Goal: Task Accomplishment & Management: Complete application form

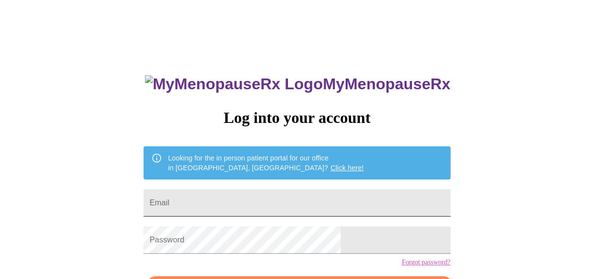
click at [249, 208] on input "Email" at bounding box center [296, 202] width 306 height 27
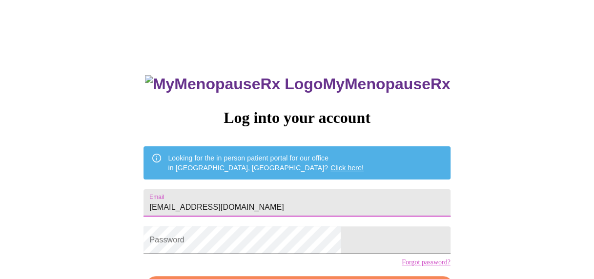
type input "[EMAIL_ADDRESS][DOMAIN_NAME]"
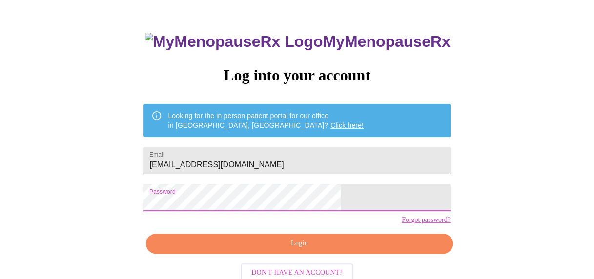
scroll to position [43, 0]
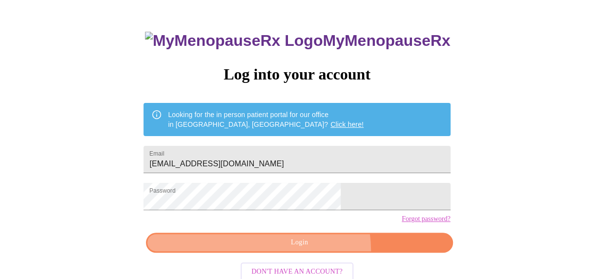
click at [313, 253] on button "Login" at bounding box center [299, 243] width 306 height 20
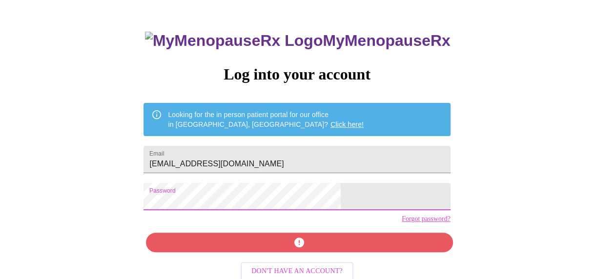
click at [322, 260] on div "MyMenopauseRx Log into your account Looking for the in person patient portal fo…" at bounding box center [297, 155] width 326 height 279
click at [294, 255] on div "MyMenopauseRx Log into your account Looking for the in person patient portal fo…" at bounding box center [297, 155] width 326 height 279
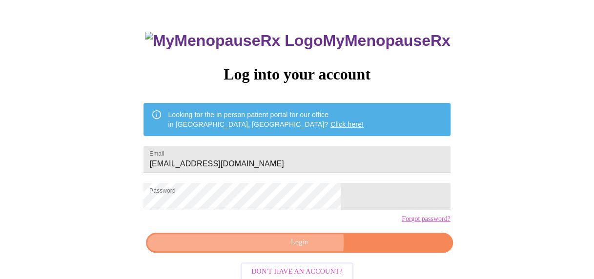
click at [299, 249] on span "Login" at bounding box center [299, 243] width 284 height 12
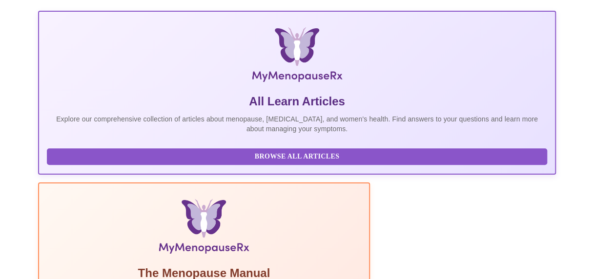
scroll to position [267, 0]
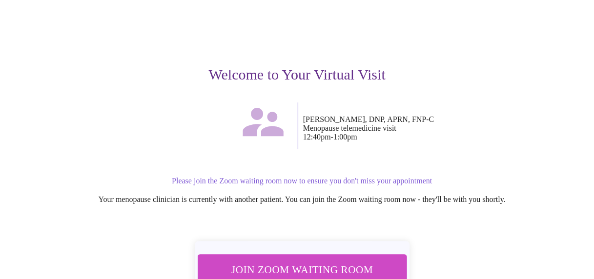
scroll to position [137, 0]
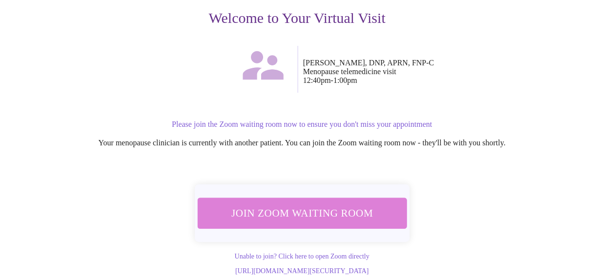
click at [337, 204] on span "Join Zoom Waiting Room" at bounding box center [301, 213] width 183 height 18
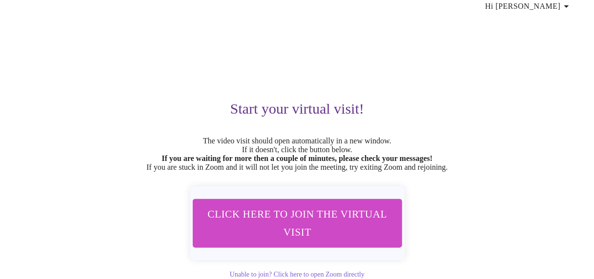
scroll to position [0, 0]
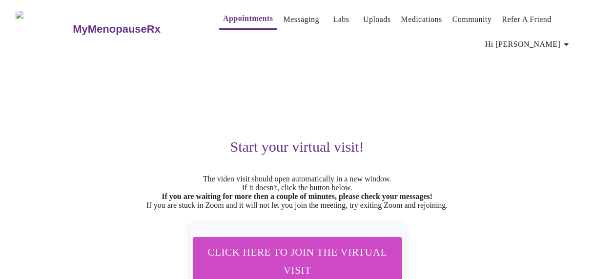
click at [325, 23] on button "Labs" at bounding box center [340, 20] width 31 height 20
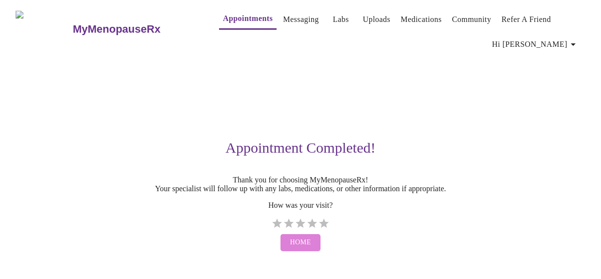
click at [296, 246] on button "Home" at bounding box center [300, 242] width 40 height 17
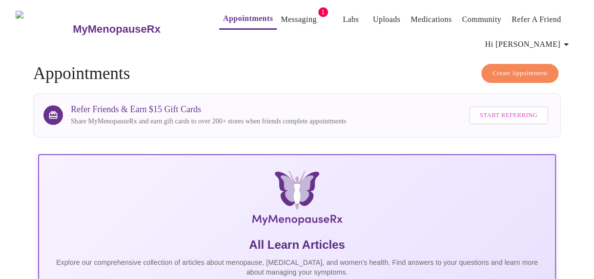
click at [318, 7] on span "1" at bounding box center [323, 12] width 10 height 10
click at [342, 14] on link "Labs" at bounding box center [350, 20] width 16 height 14
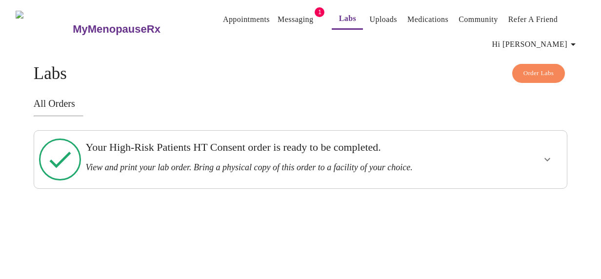
click at [155, 166] on h3 "View and print your lab order. Bring a physical copy of this order to a facilit…" at bounding box center [274, 167] width 378 height 10
drag, startPoint x: 155, startPoint y: 166, endPoint x: 328, endPoint y: 159, distance: 172.8
click at [328, 162] on h3 "View and print your lab order. Bring a physical copy of this order to a facilit…" at bounding box center [274, 167] width 378 height 10
click at [545, 154] on icon "show more" at bounding box center [547, 160] width 12 height 12
click at [546, 189] on span "View Order" at bounding box center [524, 195] width 44 height 12
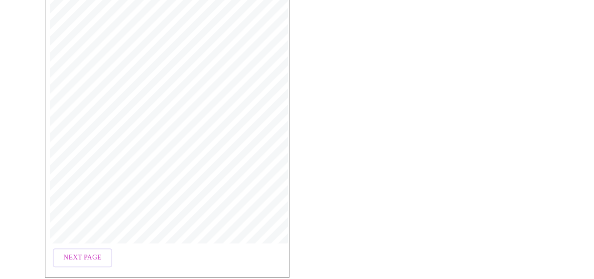
scroll to position [276, 0]
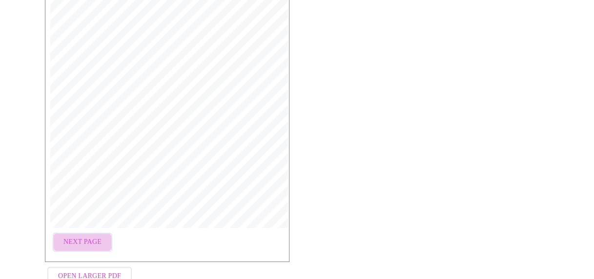
click at [78, 236] on span "Next Page" at bounding box center [82, 242] width 38 height 12
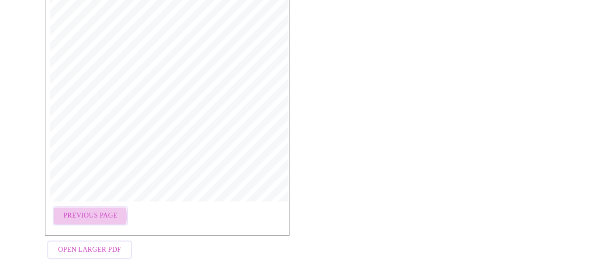
click at [79, 212] on span "Previous Page" at bounding box center [90, 216] width 54 height 12
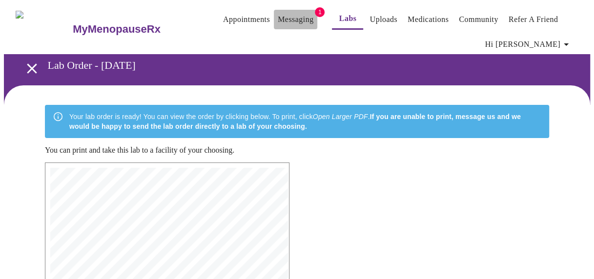
click at [277, 20] on link "Messaging" at bounding box center [295, 20] width 36 height 14
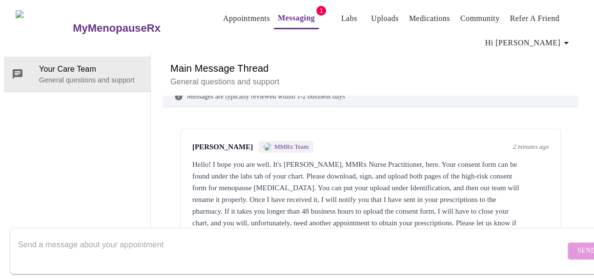
click at [341, 12] on link "Labs" at bounding box center [349, 19] width 16 height 14
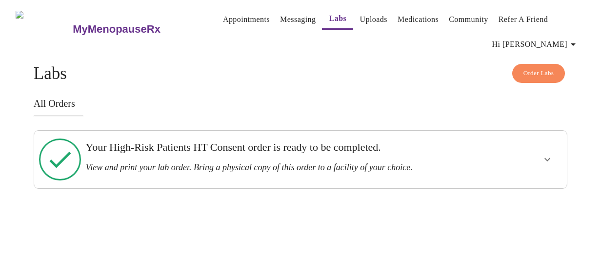
click at [305, 163] on h3 "View and print your lab order. Bring a physical copy of this order to a facilit…" at bounding box center [274, 167] width 378 height 10
click at [543, 155] on button "show more" at bounding box center [546, 159] width 23 height 23
click at [524, 189] on span "View Order" at bounding box center [524, 195] width 44 height 12
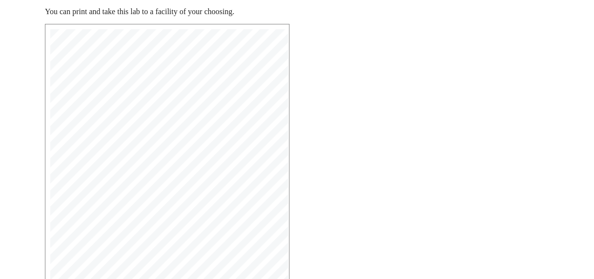
scroll to position [302, 0]
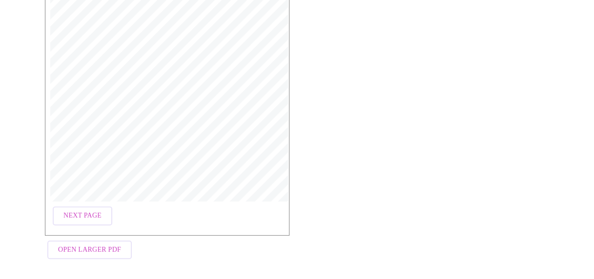
click at [89, 212] on span "Next Page" at bounding box center [82, 216] width 38 height 12
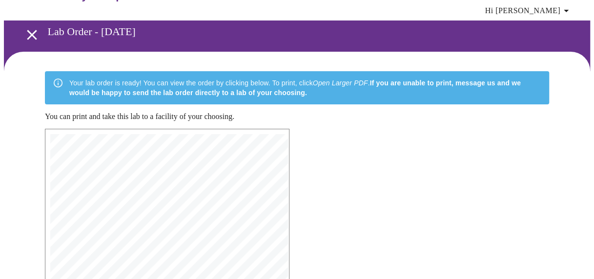
scroll to position [0, 0]
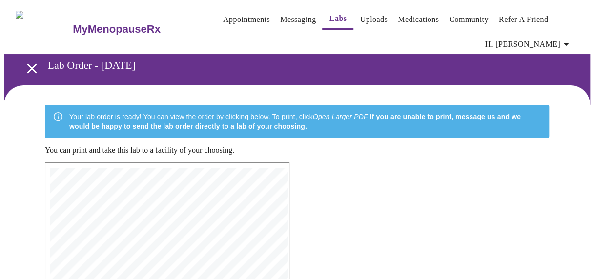
click at [26, 60] on icon "open drawer" at bounding box center [31, 68] width 17 height 17
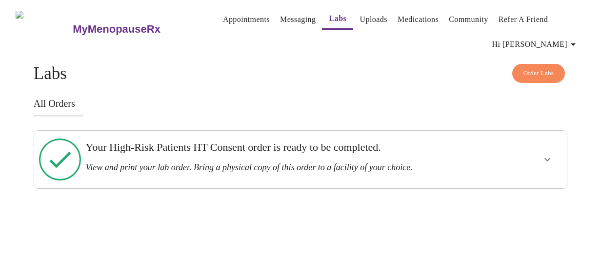
click at [281, 15] on link "Messaging" at bounding box center [298, 20] width 36 height 14
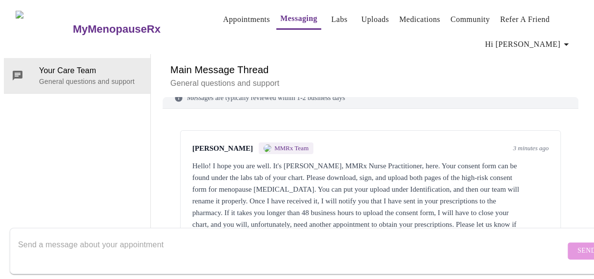
click at [331, 17] on link "Labs" at bounding box center [339, 20] width 16 height 14
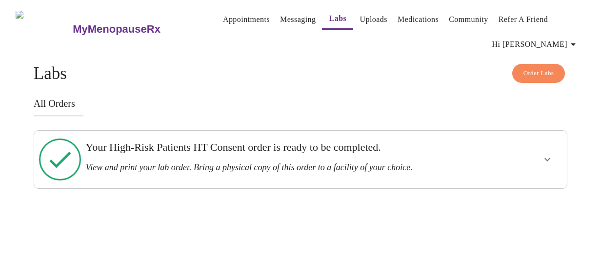
click at [233, 162] on h3 "View and print your lab order. Bring a physical copy of this order to a facilit…" at bounding box center [274, 167] width 378 height 10
click at [516, 159] on div at bounding box center [518, 160] width 87 height 50
click at [549, 154] on icon "show more" at bounding box center [547, 160] width 12 height 12
click at [537, 189] on span "View Order" at bounding box center [524, 195] width 44 height 12
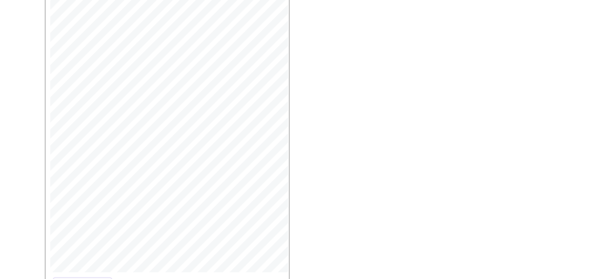
scroll to position [302, 0]
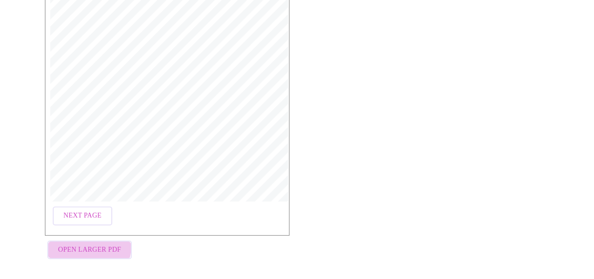
click at [77, 244] on span "Open Larger PDF" at bounding box center [89, 250] width 63 height 12
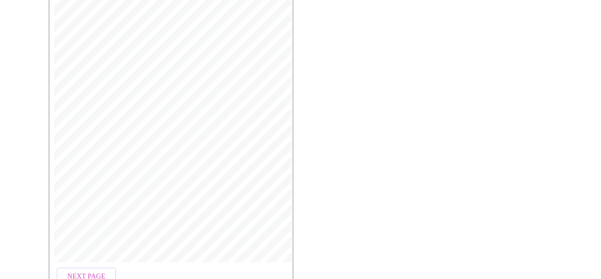
scroll to position [0, 0]
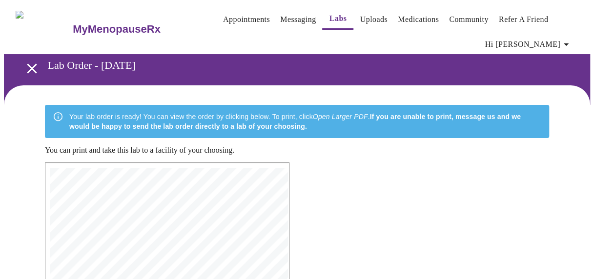
click at [359, 13] on link "Uploads" at bounding box center [373, 20] width 28 height 14
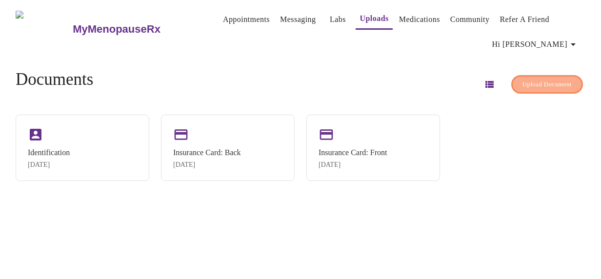
click at [528, 79] on span "Upload Document" at bounding box center [546, 84] width 49 height 11
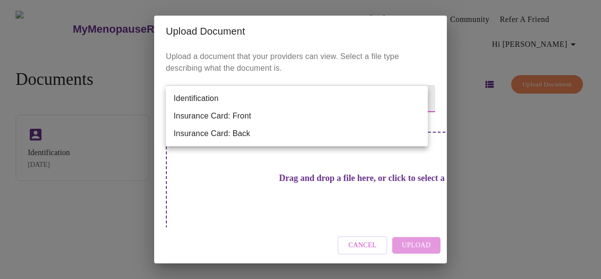
click at [251, 103] on body "MyMenopauseRx Appointments Messaging Labs Uploads Medications Community Refer a…" at bounding box center [300, 143] width 593 height 279
click at [204, 204] on div at bounding box center [300, 139] width 601 height 279
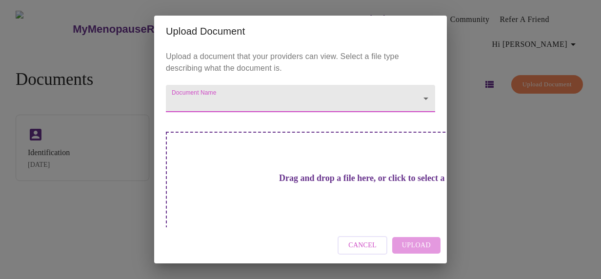
click at [366, 241] on span "Cancel" at bounding box center [362, 245] width 28 height 12
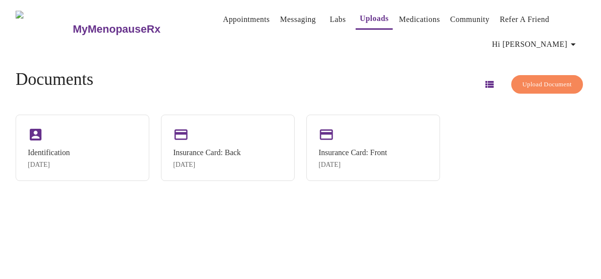
click at [556, 79] on span "Upload Document" at bounding box center [546, 84] width 49 height 11
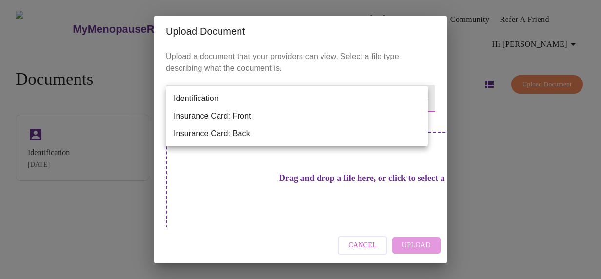
click at [388, 95] on body "MyMenopauseRx Appointments Messaging Labs Uploads Medications Community Refer a…" at bounding box center [300, 143] width 593 height 279
drag, startPoint x: 338, startPoint y: 135, endPoint x: 326, endPoint y: 96, distance: 41.0
click at [326, 96] on ul "Identification Insurance Card: Front Insurance Card: Back" at bounding box center [297, 116] width 262 height 60
click at [324, 75] on div at bounding box center [300, 139] width 601 height 279
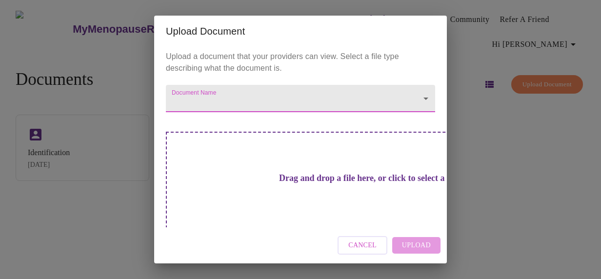
click at [315, 176] on h3 "Drag and drop a file here, or click to select a file" at bounding box center [368, 178] width 269 height 10
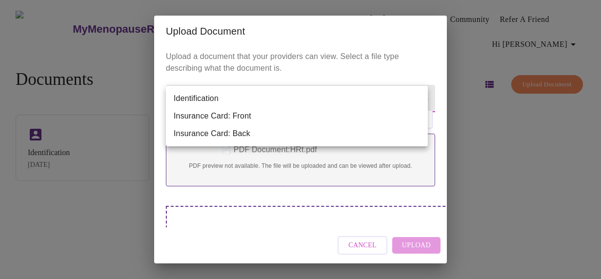
click at [416, 99] on body "MyMenopauseRx Appointments Messaging Labs Uploads Medications Community Refer a…" at bounding box center [300, 143] width 593 height 279
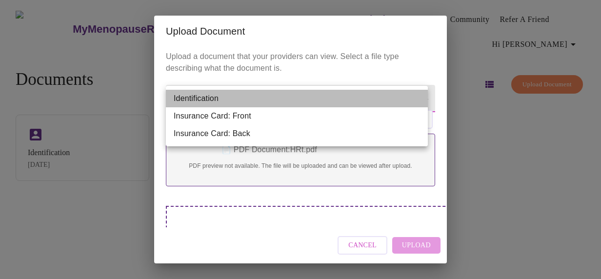
click at [416, 99] on li "Identification" at bounding box center [297, 99] width 262 height 18
type input "Identification"
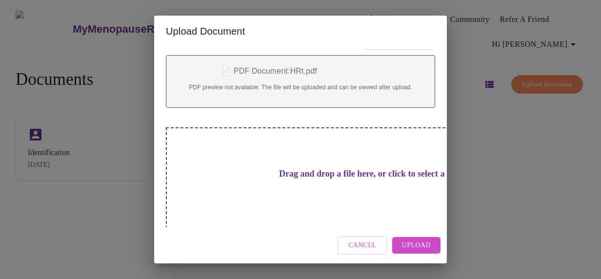
scroll to position [90, 0]
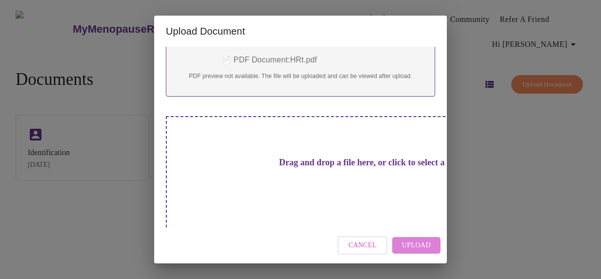
click at [422, 247] on span "Upload" at bounding box center [416, 245] width 29 height 12
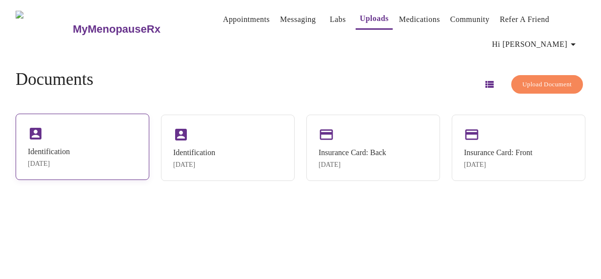
click at [55, 151] on div "Identification" at bounding box center [49, 151] width 42 height 9
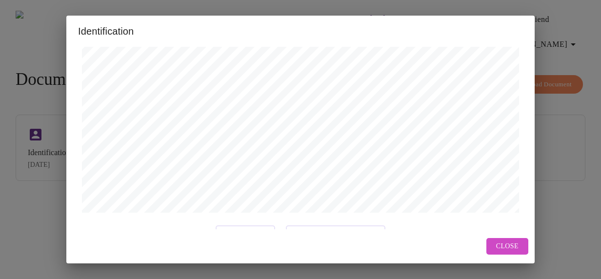
scroll to position [428, 0]
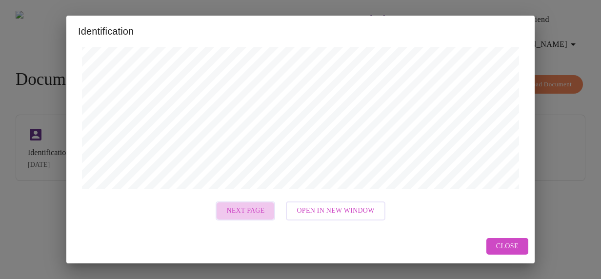
click at [243, 203] on button "Next Page" at bounding box center [245, 210] width 59 height 19
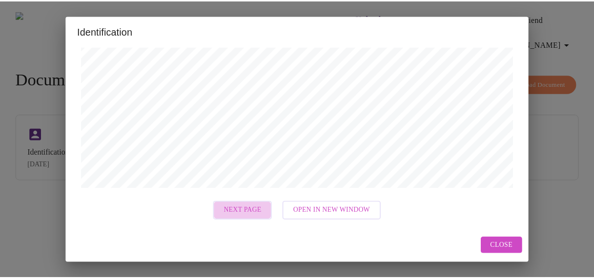
scroll to position [0, 0]
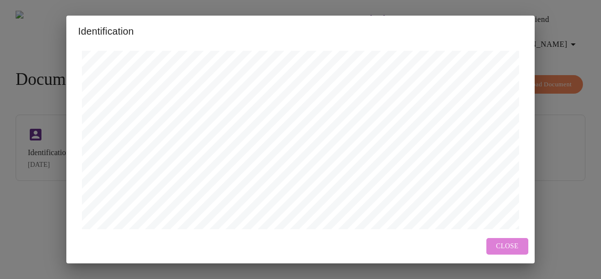
drag, startPoint x: 514, startPoint y: 246, endPoint x: 515, endPoint y: 232, distance: 14.2
click at [513, 246] on span "Close" at bounding box center [507, 246] width 22 height 12
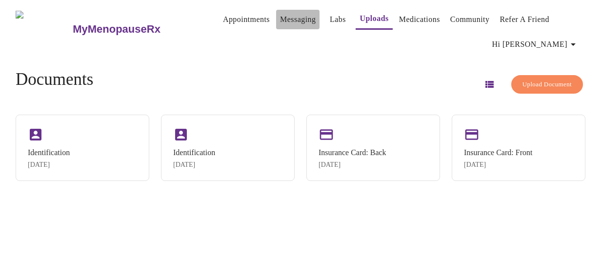
click at [280, 13] on link "Messaging" at bounding box center [298, 20] width 36 height 14
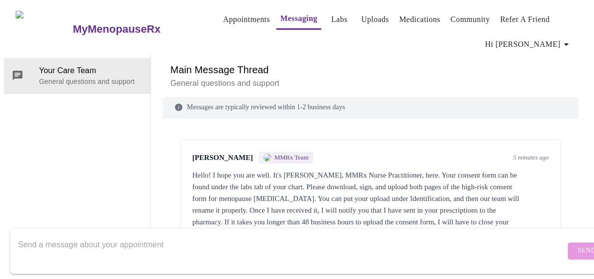
scroll to position [23, 0]
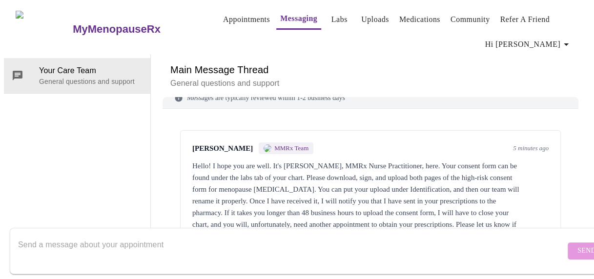
click at [360, 248] on textarea "Send a message about your appointment" at bounding box center [291, 250] width 547 height 31
type textarea "t"
type textarea "Thank you. I have uploaded the document under identification."
drag, startPoint x: 564, startPoint y: 244, endPoint x: 561, endPoint y: 249, distance: 5.5
click at [577, 245] on span "Send" at bounding box center [586, 251] width 19 height 12
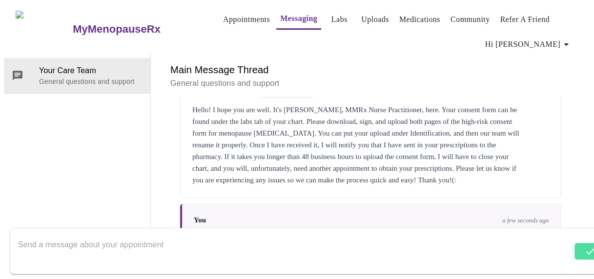
scroll to position [82, 0]
